Goal: Find contact information: Find contact information

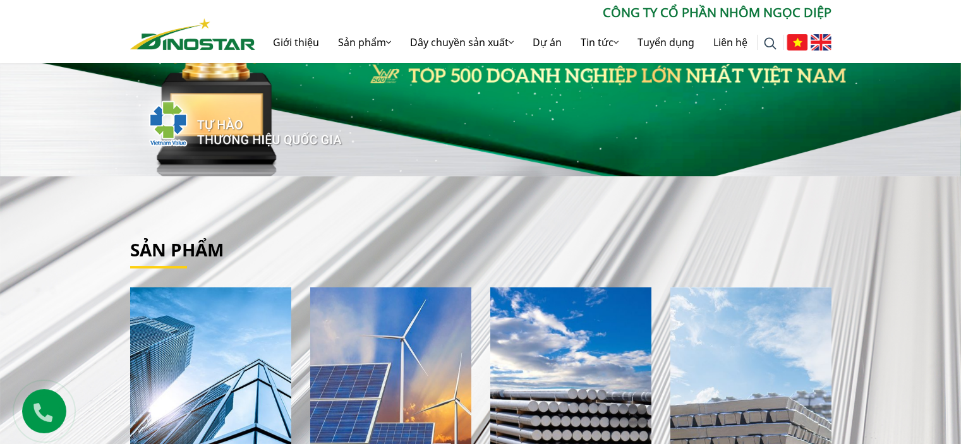
scroll to position [253, 0]
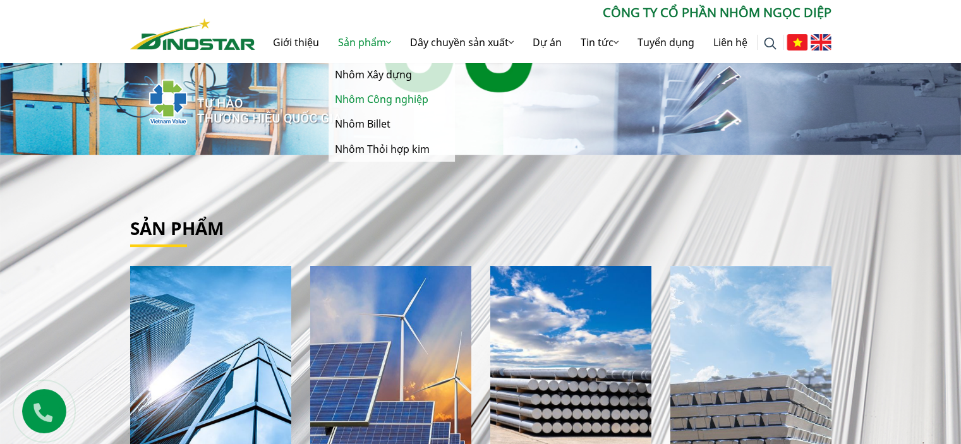
click at [372, 95] on link "Nhôm Công nghiệp" at bounding box center [392, 99] width 126 height 25
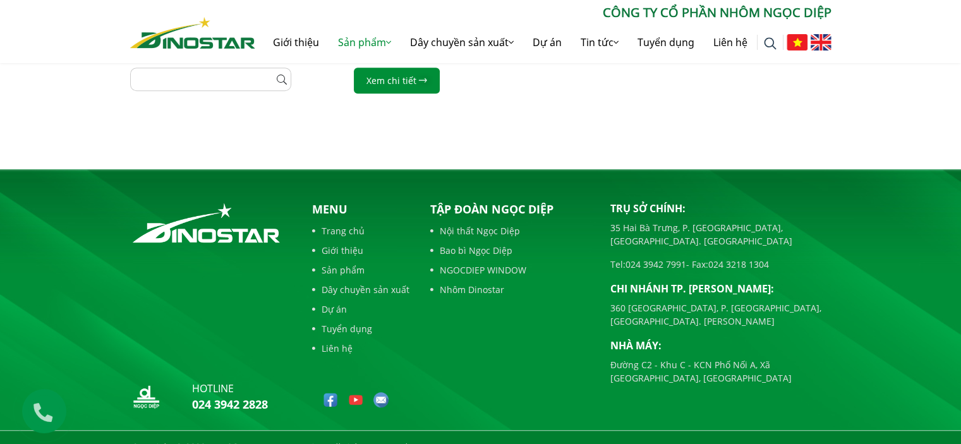
scroll to position [811, 0]
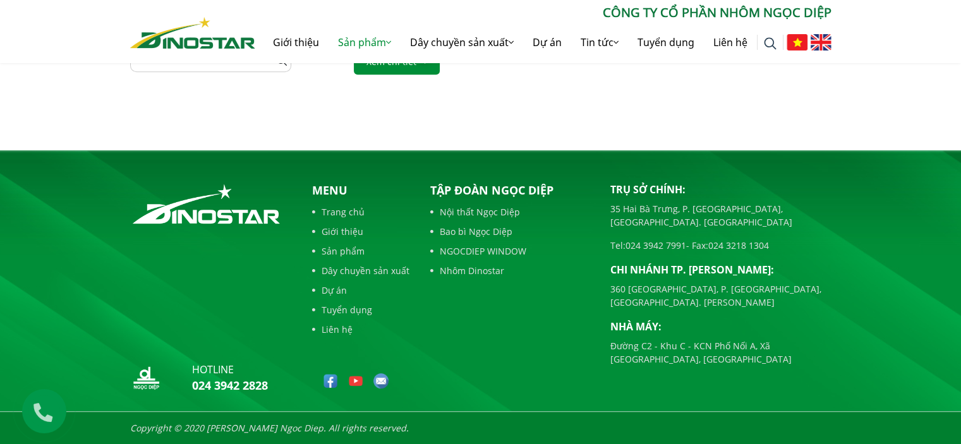
drag, startPoint x: 606, startPoint y: 228, endPoint x: 686, endPoint y: 234, distance: 80.5
click at [686, 234] on div "Trụ sở chính: 35 Hai Bà Trưng, P. Cửa Nam, Tp. Hà Nội Tel: 024 3942 7991 - Fax:…" at bounding box center [721, 290] width 240 height 217
copy p "Tel: 024 3942 7991"
click at [777, 246] on div "Trụ sở chính: 35 Hai Bà Trưng, P. Cửa Nam, Tp. Hà Nội Tel: 024 3942 7991 - Fax:…" at bounding box center [720, 274] width 221 height 184
click at [337, 330] on link "Liên hệ" at bounding box center [360, 329] width 97 height 13
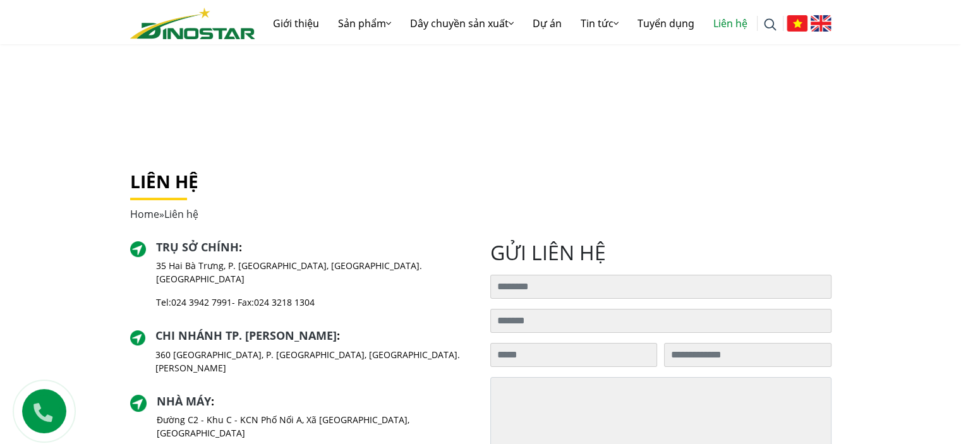
scroll to position [126, 0]
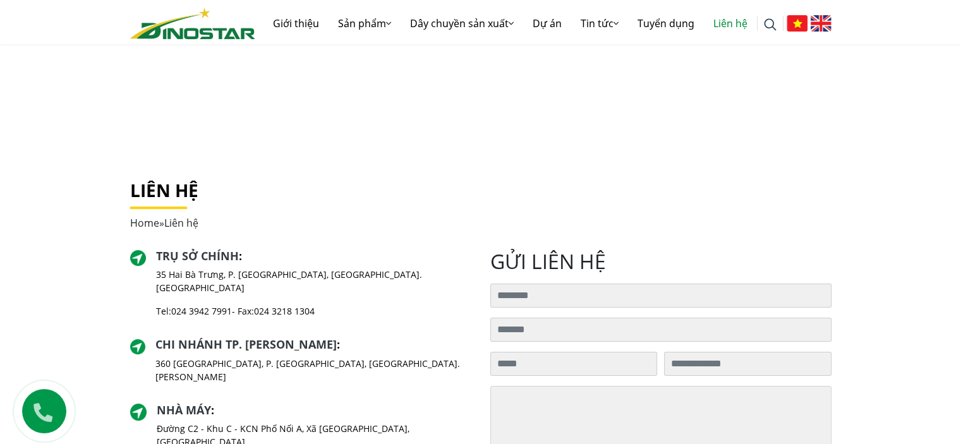
click at [210, 40] on div "Tìm kiếm cho: ******** Giới thiệu Sản phẩm Sản phẩm Nhôm Xây dựng Nhôm Công ngh…" at bounding box center [481, 23] width 720 height 40
click at [205, 25] on img at bounding box center [192, 24] width 125 height 32
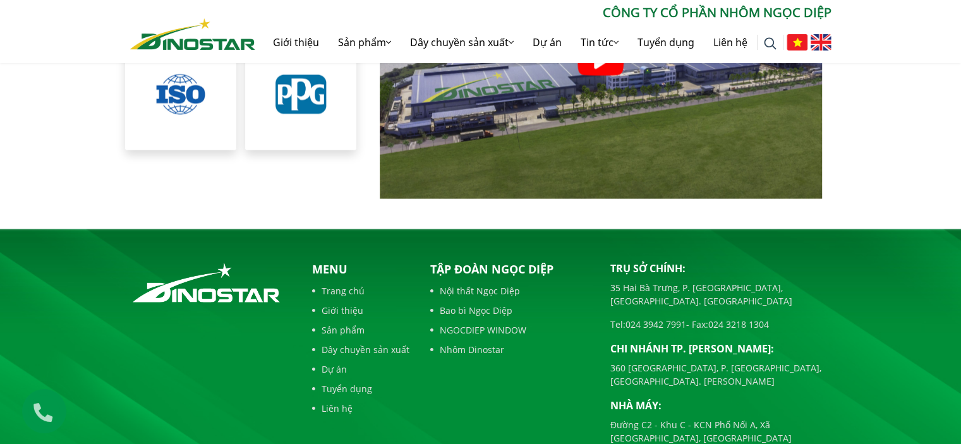
scroll to position [2921, 0]
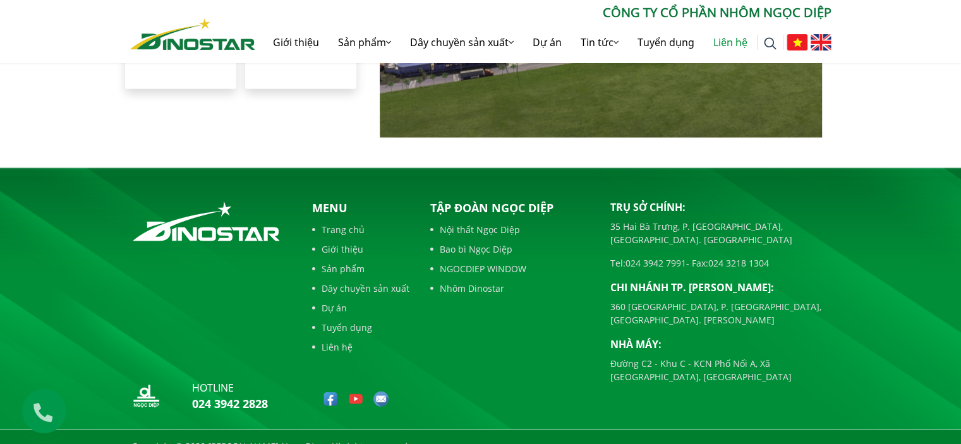
click at [733, 47] on link "Liên hệ" at bounding box center [730, 42] width 53 height 40
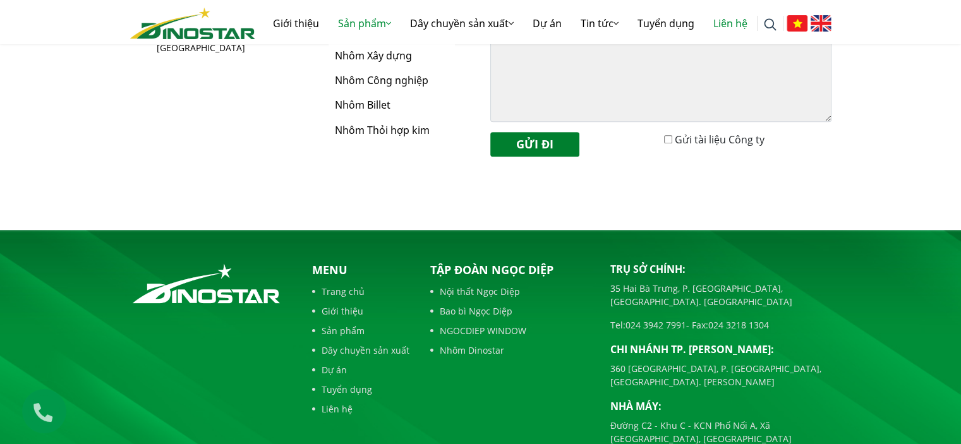
scroll to position [536, 0]
